Goal: Check status: Check status

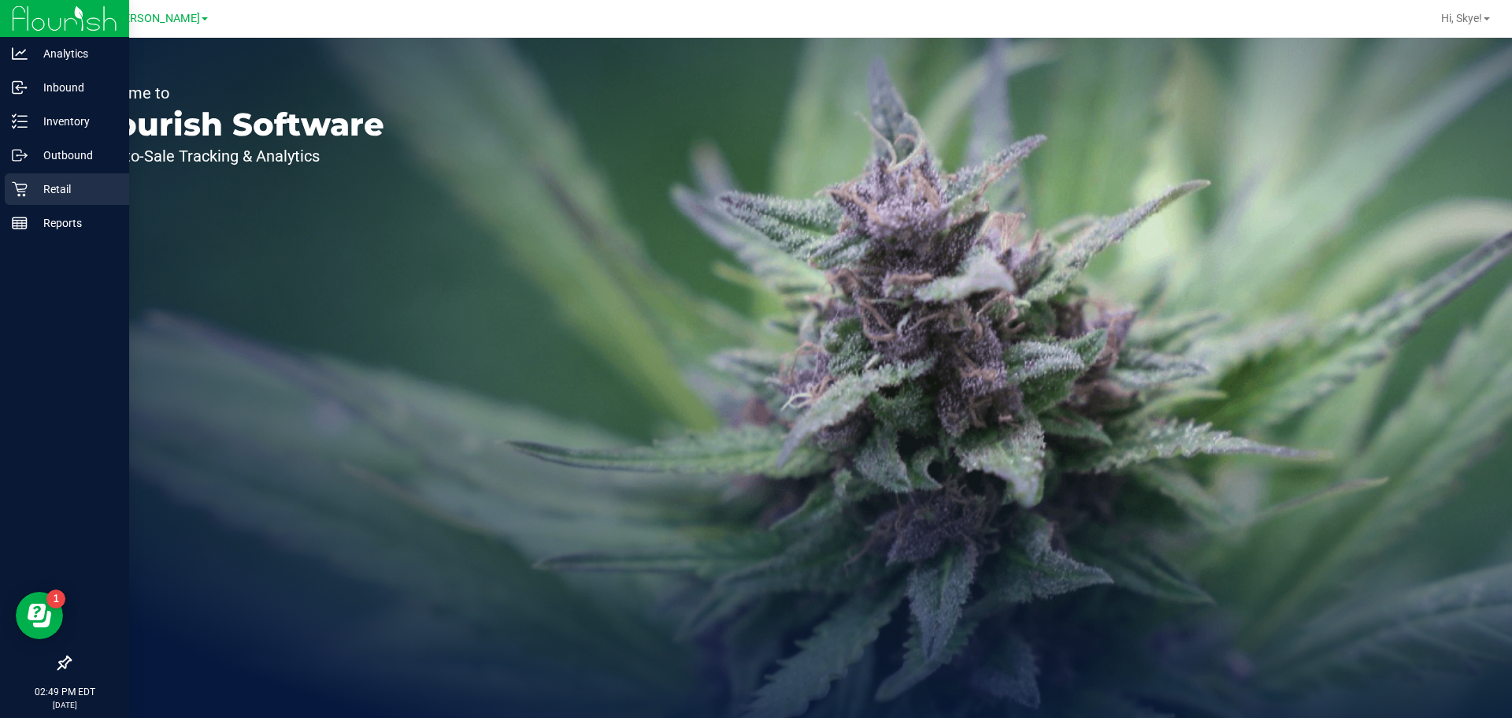
click at [38, 187] on p "Retail" at bounding box center [75, 189] width 95 height 19
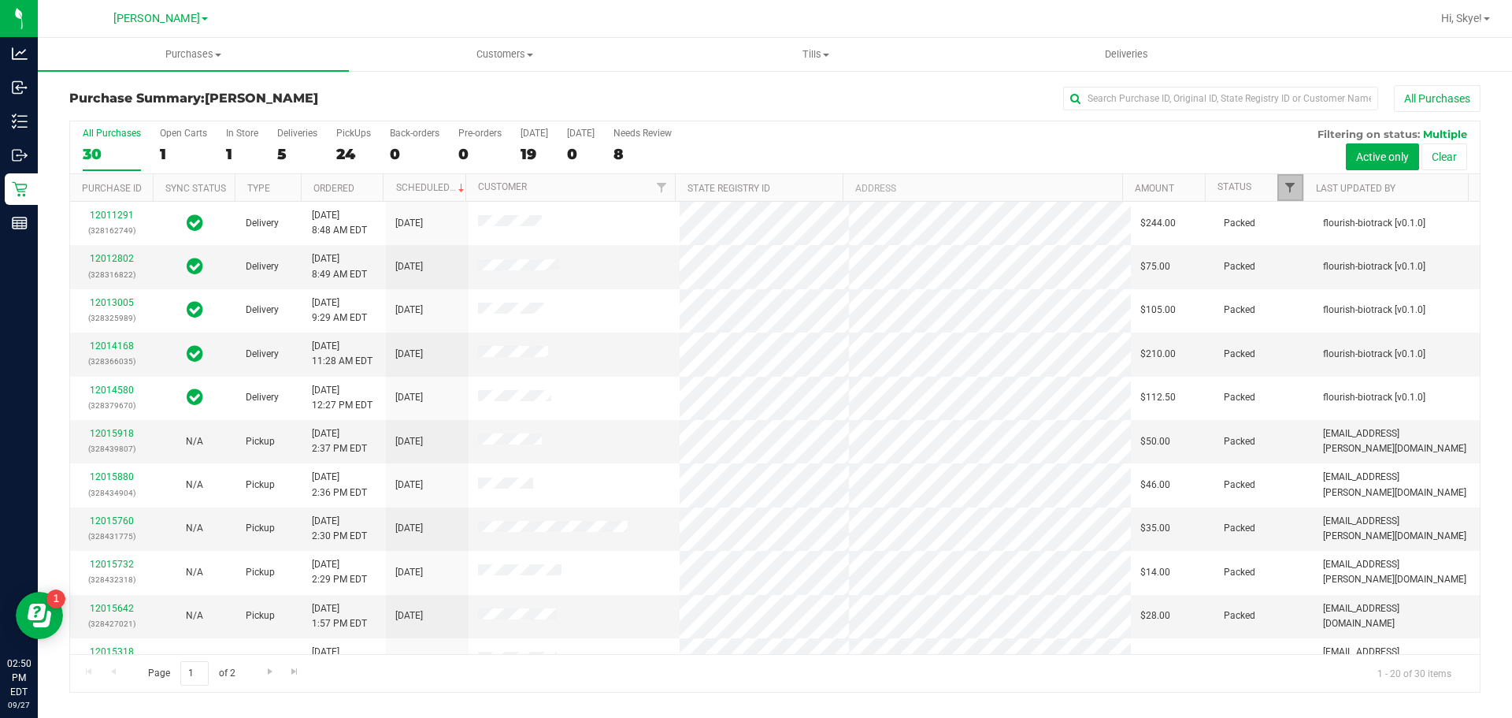
click at [1286, 185] on span "Filter" at bounding box center [1290, 187] width 13 height 13
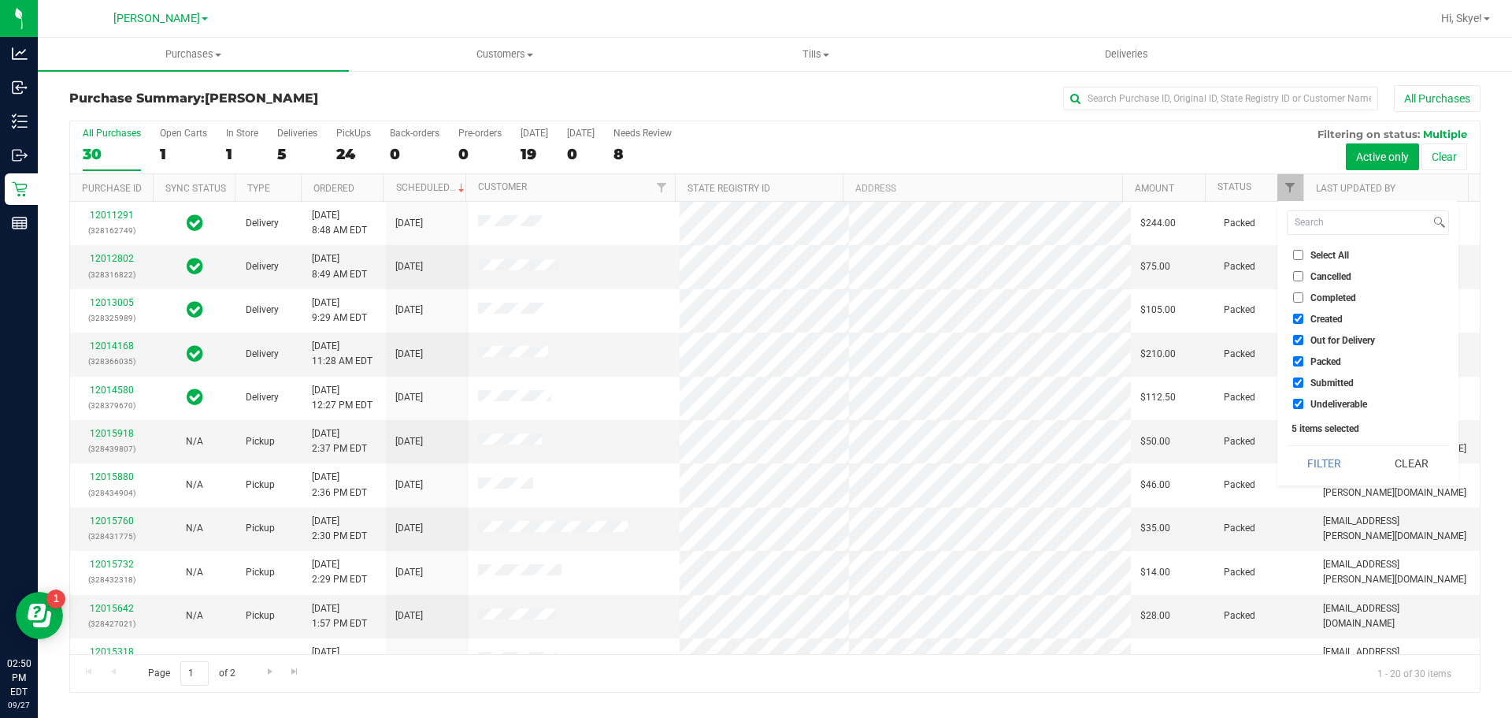
click at [1322, 314] on span "Created" at bounding box center [1327, 318] width 32 height 9
click at [1304, 313] on input "Created" at bounding box center [1298, 318] width 10 height 10
checkbox input "false"
click at [1323, 339] on span "Out for Delivery" at bounding box center [1343, 340] width 65 height 9
click at [1304, 339] on input "Out for Delivery" at bounding box center [1298, 340] width 10 height 10
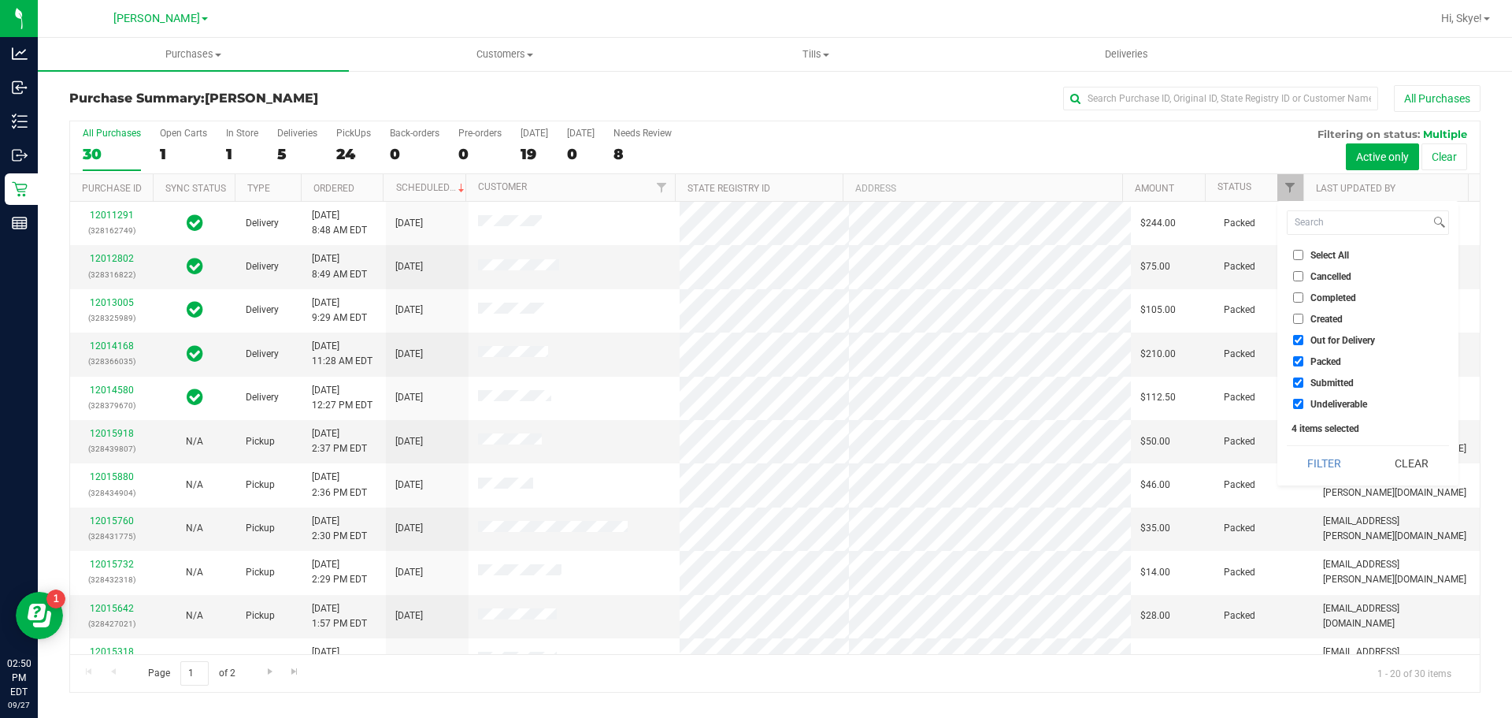
checkbox input "false"
click at [1316, 365] on span "Packed" at bounding box center [1326, 361] width 31 height 9
click at [1304, 365] on input "Packed" at bounding box center [1298, 361] width 10 height 10
checkbox input "false"
click at [1310, 410] on li "Undeliverable" at bounding box center [1368, 403] width 162 height 17
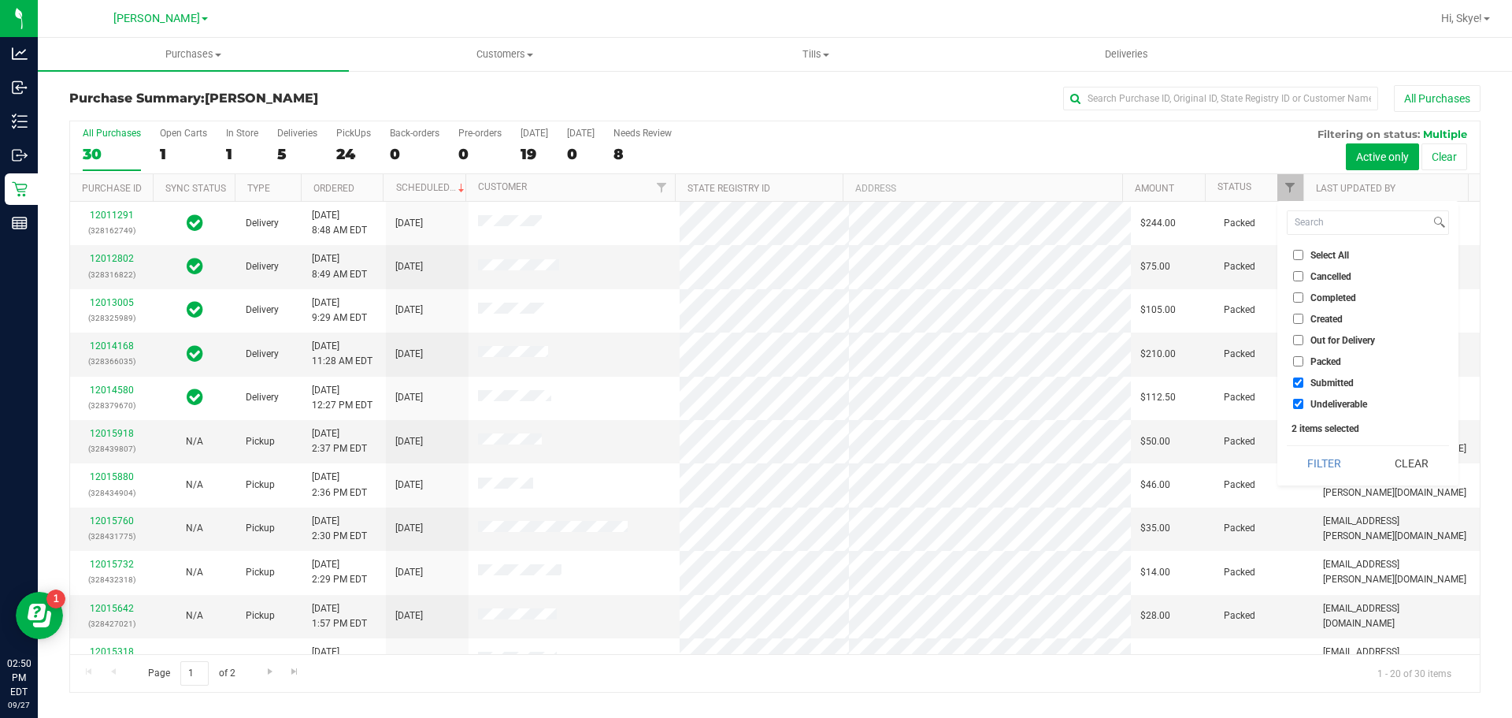
click at [1311, 406] on span "Undeliverable" at bounding box center [1339, 403] width 57 height 9
click at [1304, 406] on input "Undeliverable" at bounding box center [1298, 404] width 10 height 10
checkbox input "false"
click at [1324, 454] on button "Filter" at bounding box center [1325, 463] width 76 height 35
